Goal: Task Accomplishment & Management: Use online tool/utility

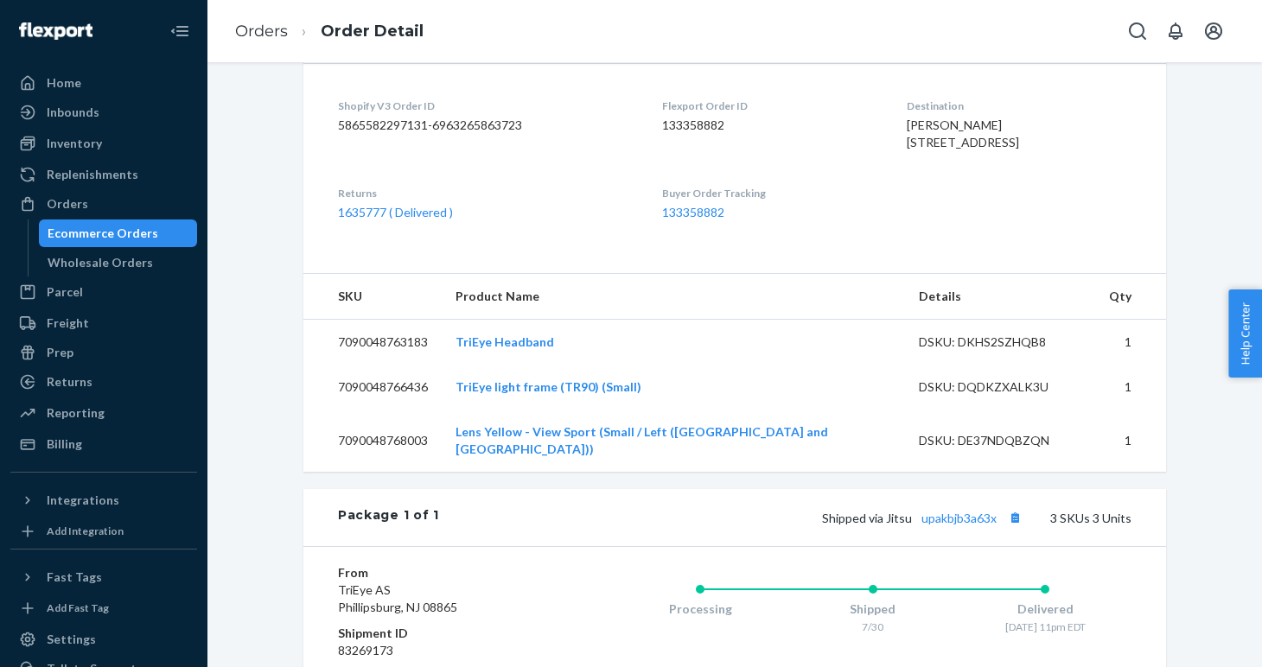
scroll to position [419, 0]
click at [386, 220] on link "1635777 ( Delivered )" at bounding box center [395, 213] width 115 height 15
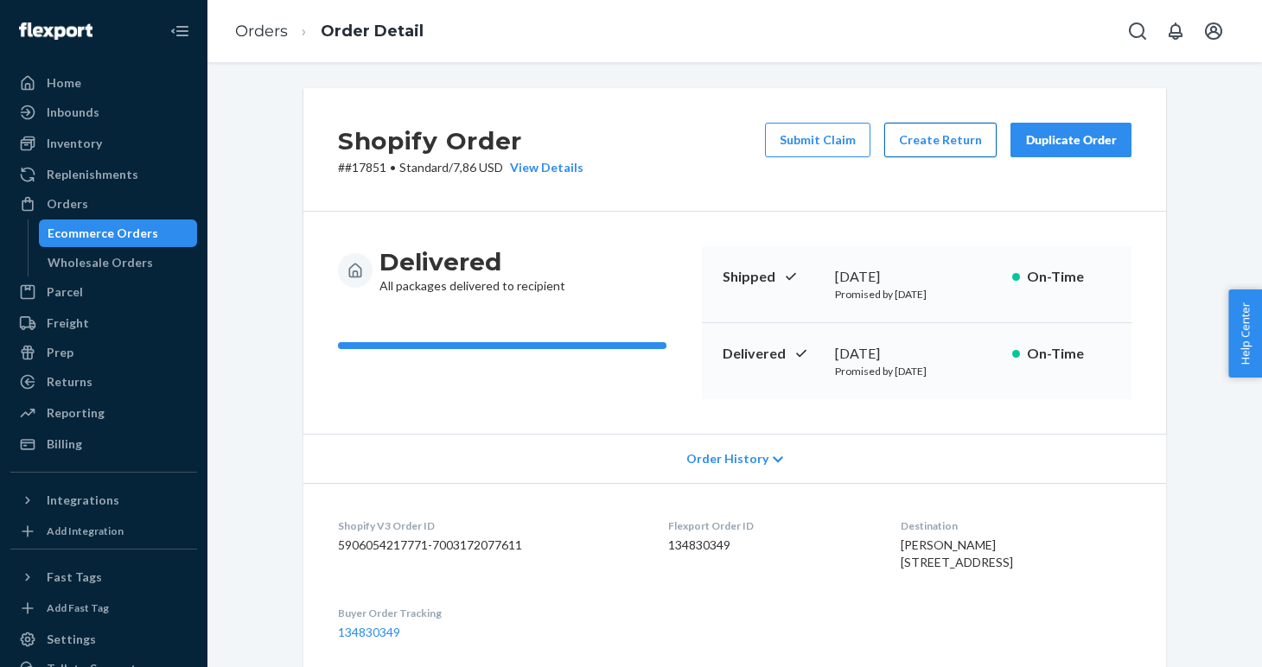
click at [926, 148] on button "Create Return" at bounding box center [940, 140] width 112 height 35
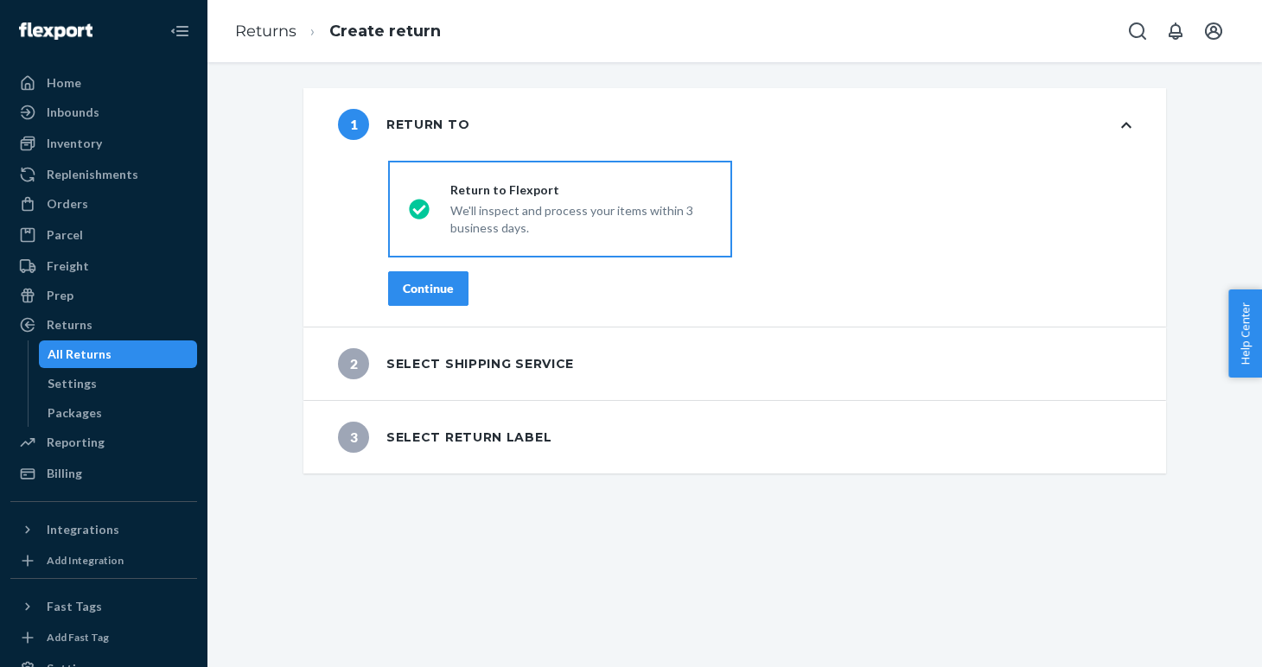
click at [448, 281] on div "Continue" at bounding box center [428, 288] width 51 height 17
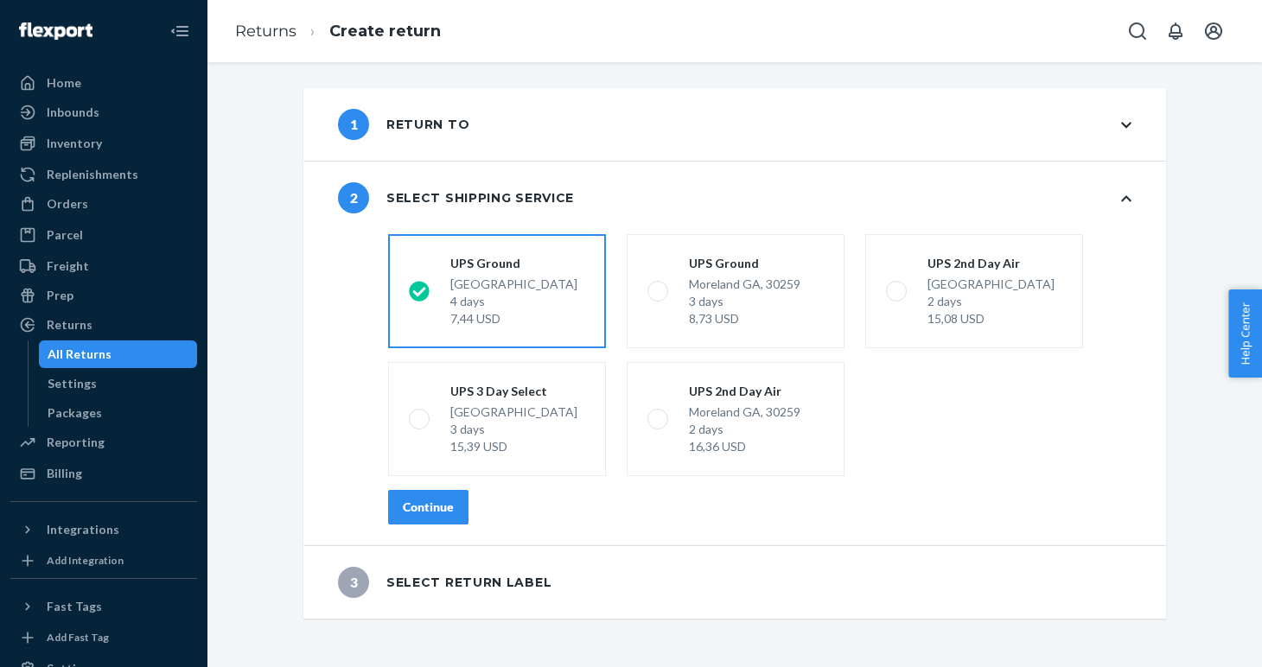
click at [418, 509] on div "Continue" at bounding box center [428, 507] width 51 height 17
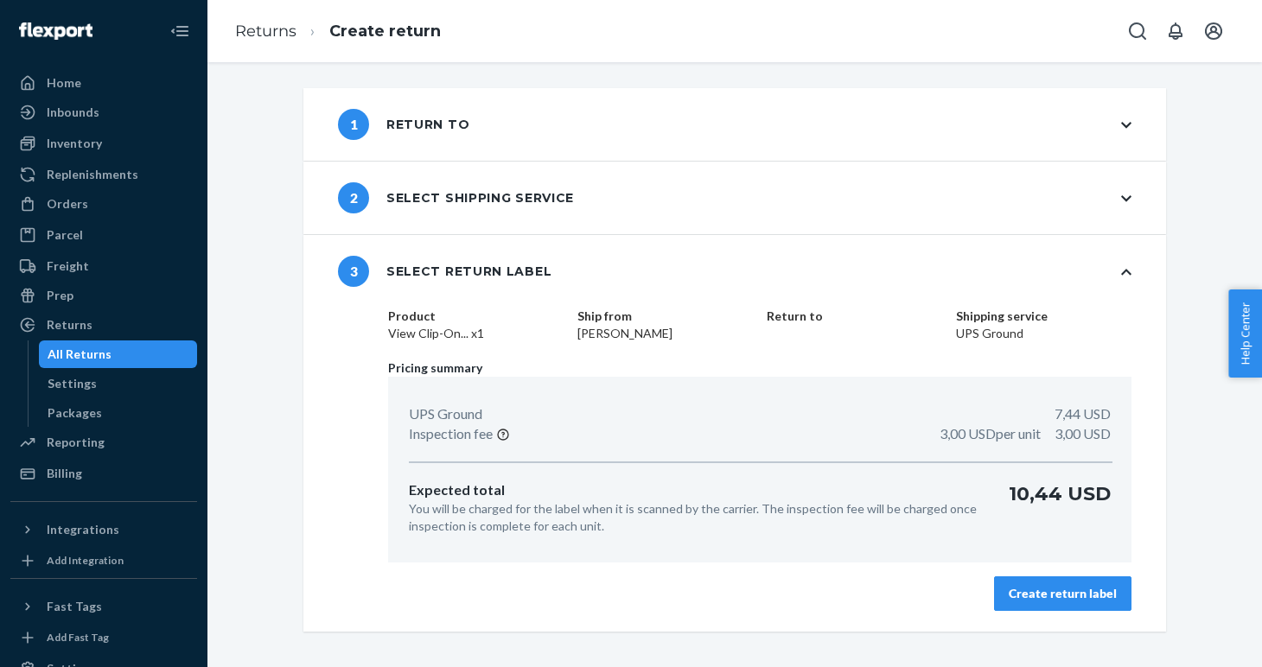
click at [1061, 608] on button "Create return label" at bounding box center [1062, 593] width 137 height 35
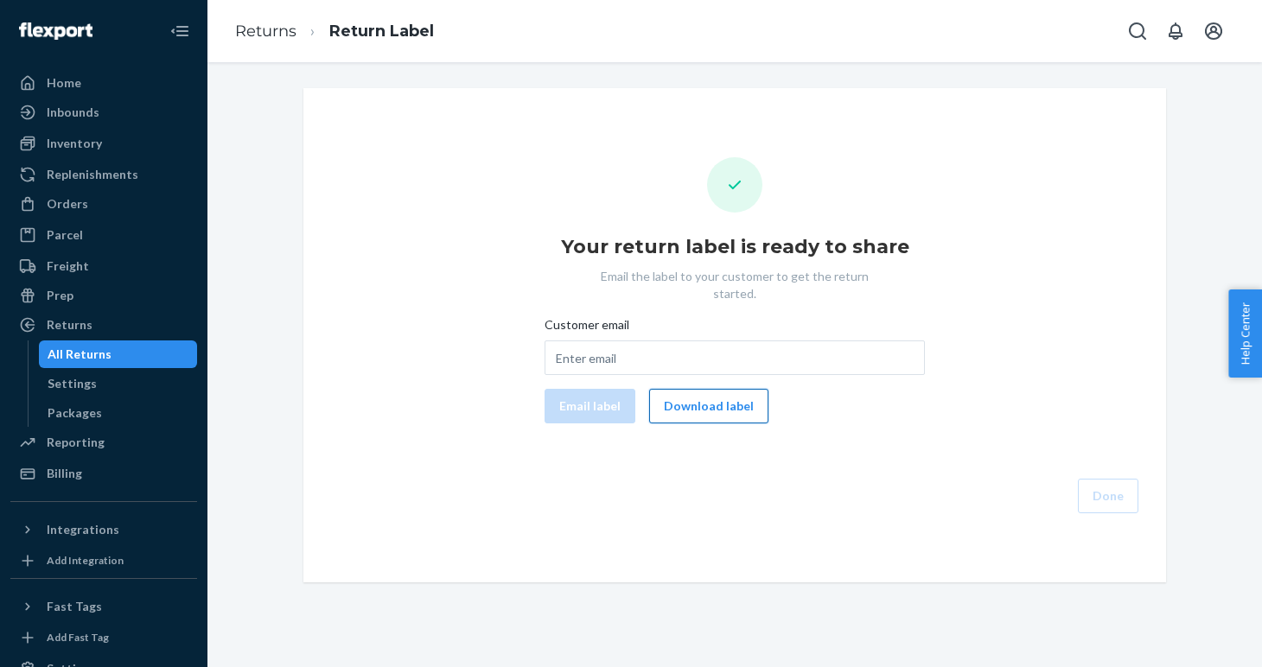
click at [706, 398] on button "Download label" at bounding box center [708, 406] width 119 height 35
